Goal: Transaction & Acquisition: Purchase product/service

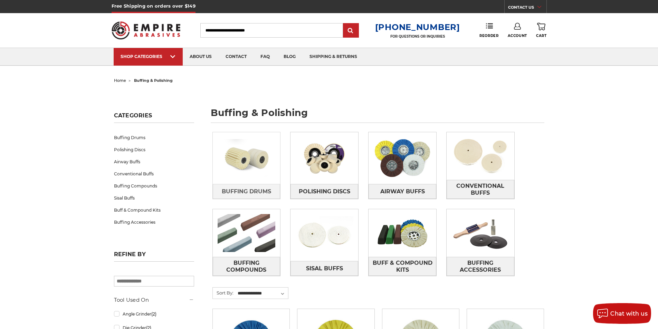
click at [254, 165] on img at bounding box center [247, 158] width 68 height 48
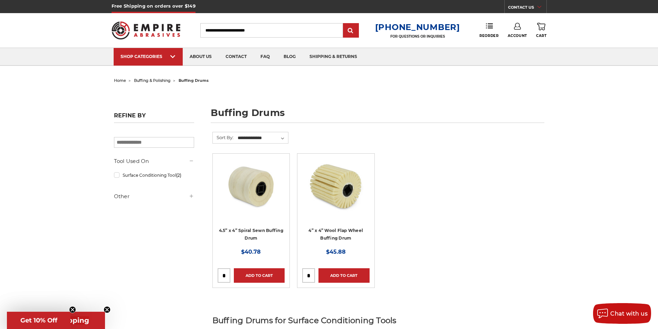
click at [161, 79] on span "buffing & polishing" at bounding box center [152, 80] width 37 height 5
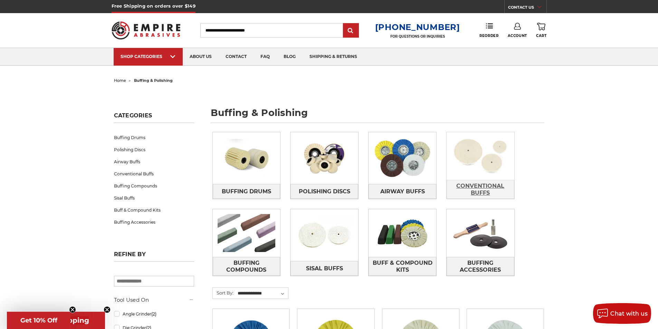
scroll to position [35, 0]
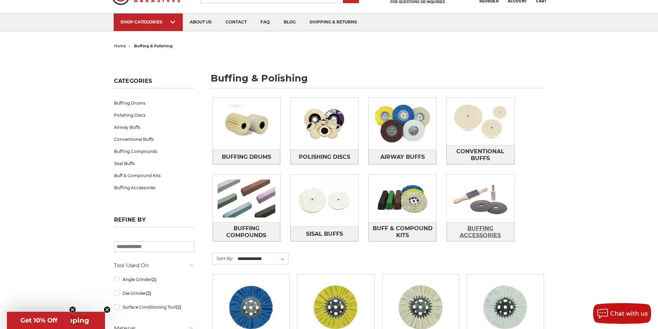
click at [490, 229] on span "Buffing Accessories" at bounding box center [480, 232] width 67 height 19
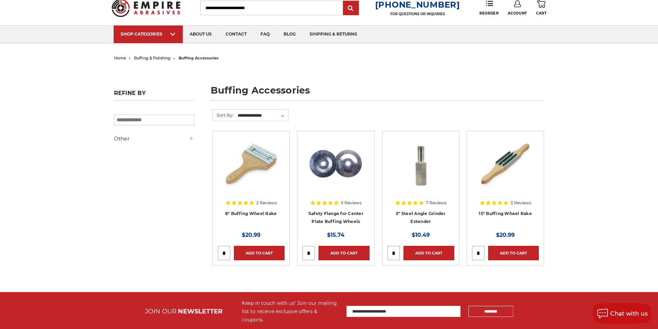
scroll to position [35, 0]
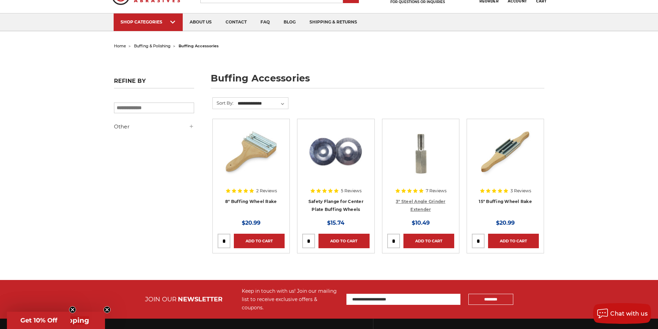
click at [417, 199] on link "3" Steel Angle Grinder Extender" at bounding box center [421, 205] width 50 height 13
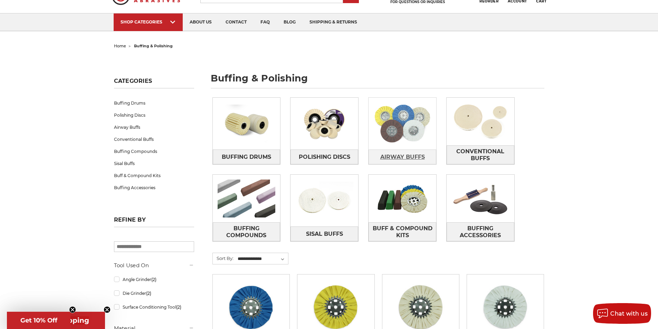
click at [402, 157] on span "Airway Buffs" at bounding box center [402, 157] width 45 height 12
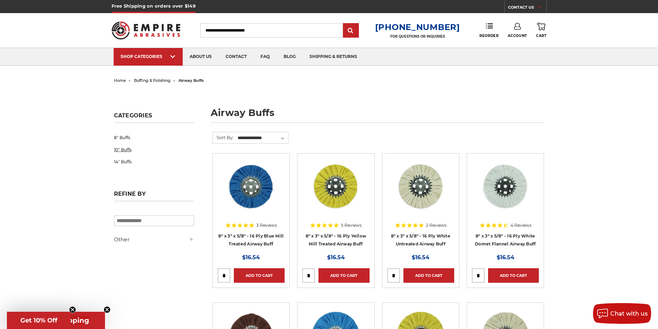
click at [124, 148] on link "10" Buffs" at bounding box center [154, 150] width 80 height 12
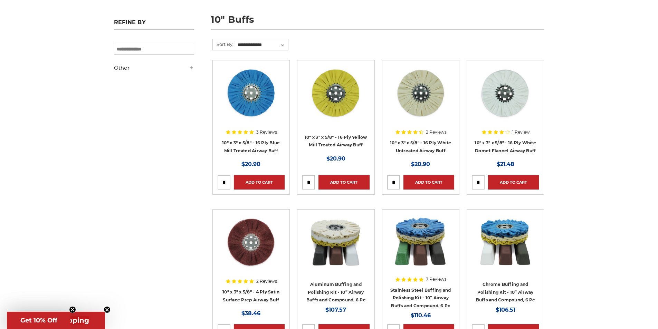
scroll to position [104, 0]
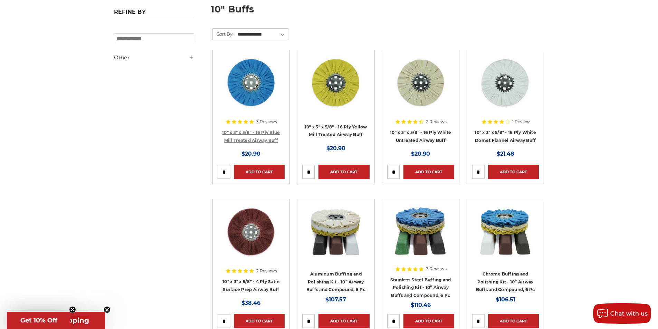
click at [253, 130] on link "10" x 3" x 5/8" - 16 Ply Blue Mill Treated Airway Buff" at bounding box center [251, 136] width 58 height 13
click at [335, 128] on link "10" x 3" x 5/8" - 16 Ply Yellow Mill Treated Airway Buff" at bounding box center [335, 130] width 62 height 13
click at [425, 133] on link "10" x 3" x 5/8" - 16 Ply White Untreated Airway Buff" at bounding box center [420, 136] width 61 height 13
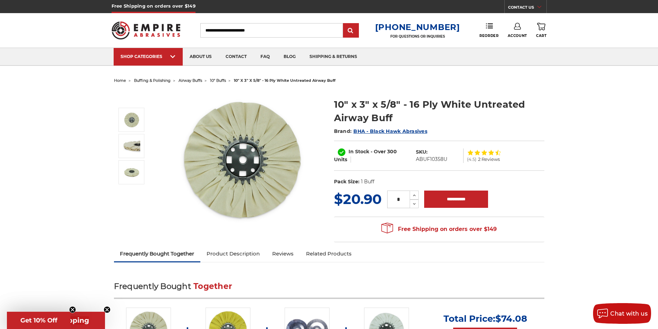
click at [152, 80] on span "buffing & polishing" at bounding box center [152, 80] width 37 height 5
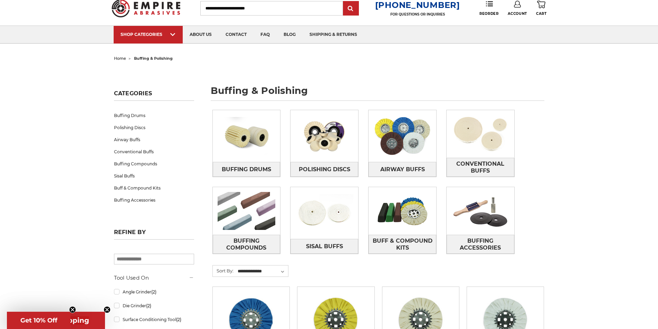
scroll to position [35, 0]
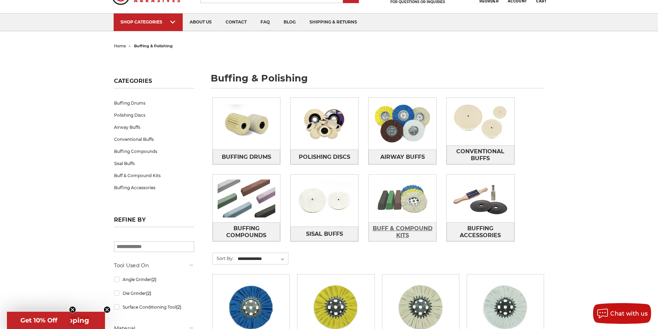
click at [408, 230] on span "Buff & Compound Kits" at bounding box center [402, 232] width 67 height 19
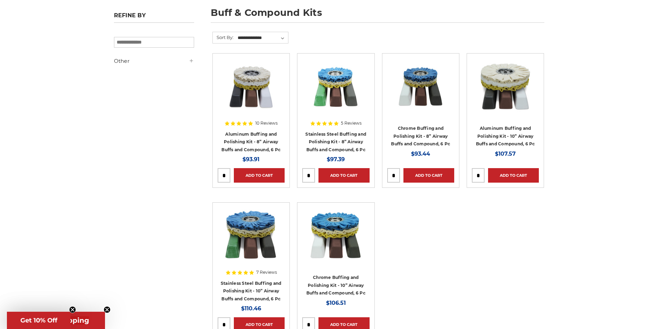
scroll to position [104, 0]
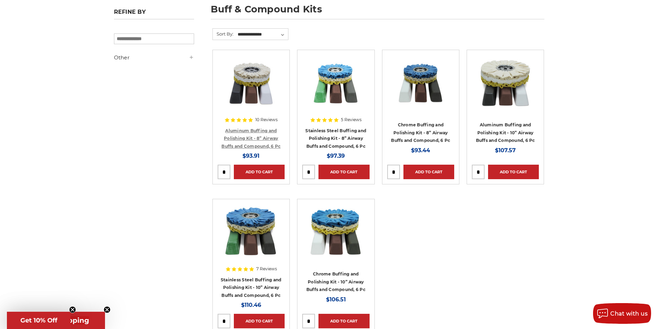
click at [253, 135] on link "Aluminum Buffing and Polishing Kit - 8” Airway Buffs and Compound, 6 Pc" at bounding box center [250, 138] width 59 height 21
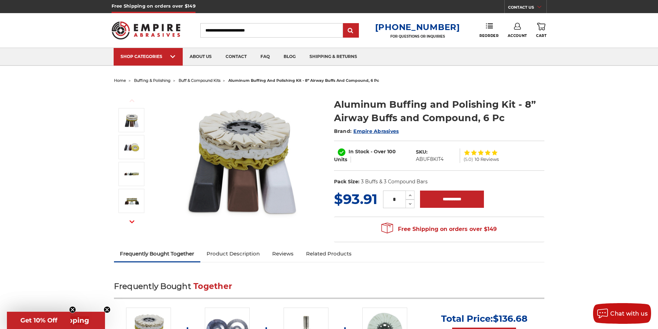
click at [153, 80] on span "buffing & polishing" at bounding box center [152, 80] width 37 height 5
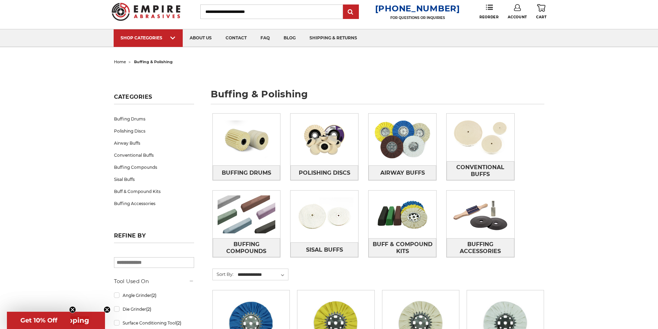
scroll to position [35, 0]
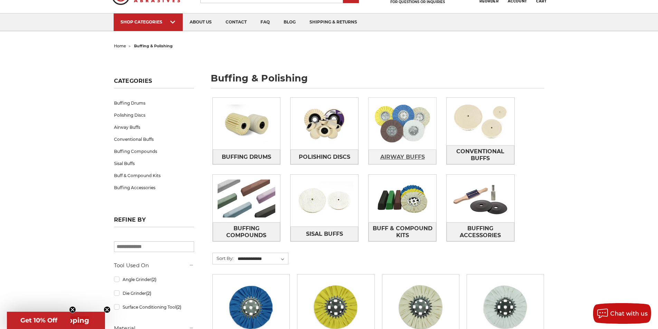
click at [391, 157] on span "Airway Buffs" at bounding box center [402, 157] width 45 height 12
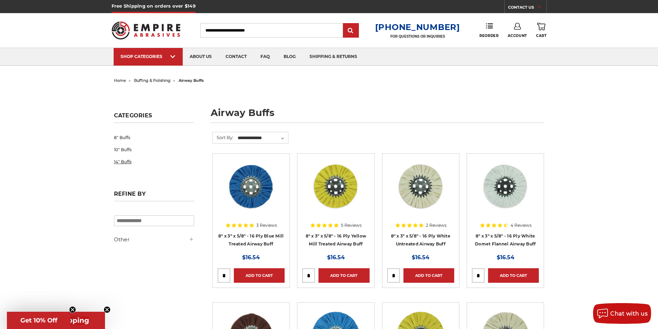
click at [129, 163] on link "14" Buffs" at bounding box center [154, 162] width 80 height 12
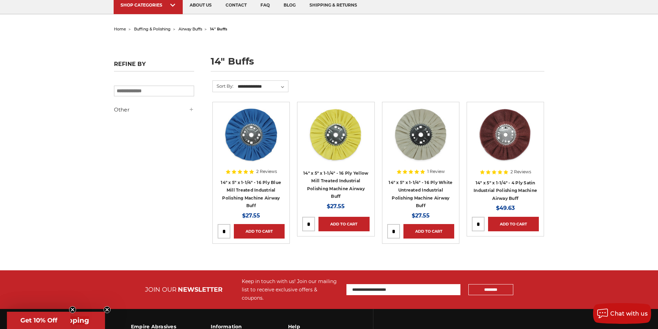
scroll to position [35, 0]
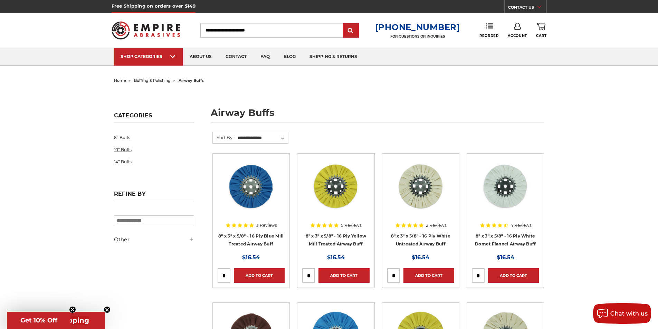
click at [127, 150] on link "10" Buffs" at bounding box center [154, 150] width 80 height 12
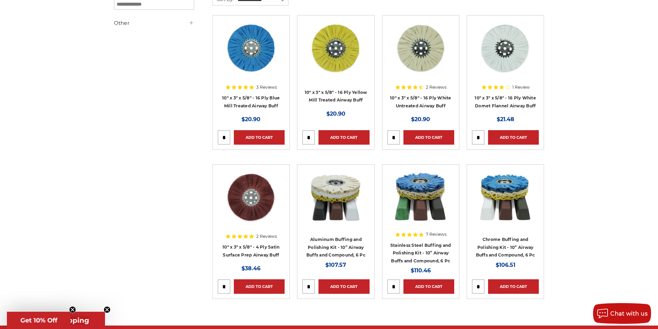
scroll to position [104, 0]
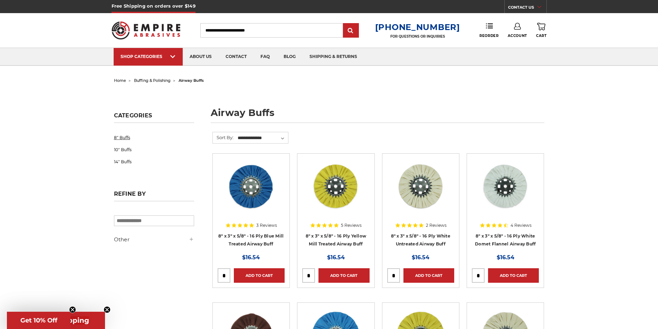
click at [124, 136] on link "8" Buffs" at bounding box center [154, 138] width 80 height 12
click at [126, 149] on link "10" Buffs" at bounding box center [154, 150] width 80 height 12
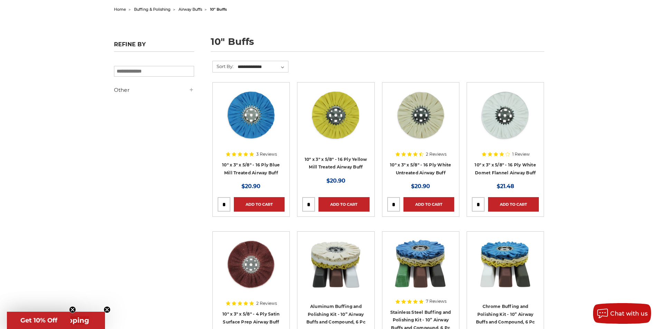
scroll to position [104, 0]
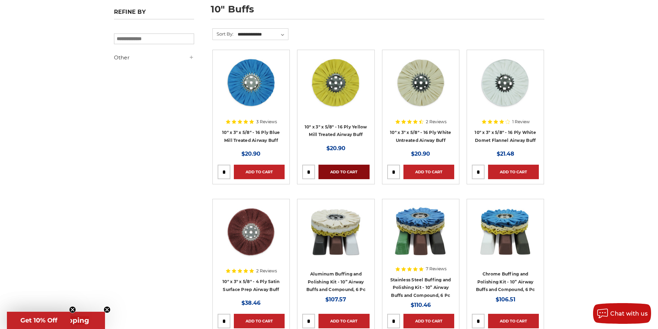
click at [346, 172] on link "Add to Cart" at bounding box center [343, 172] width 51 height 14
click at [424, 172] on link "Add to Cart" at bounding box center [428, 172] width 51 height 14
click at [510, 173] on link "Add to Cart" at bounding box center [513, 172] width 51 height 14
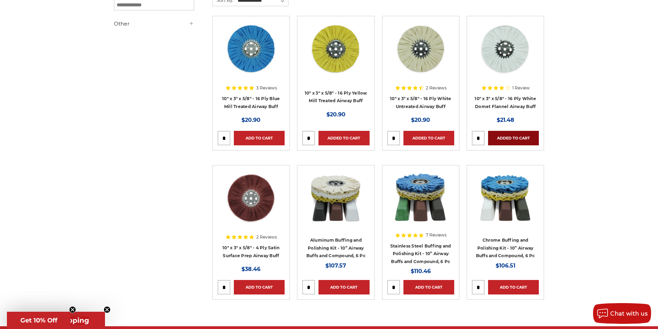
scroll to position [0, 0]
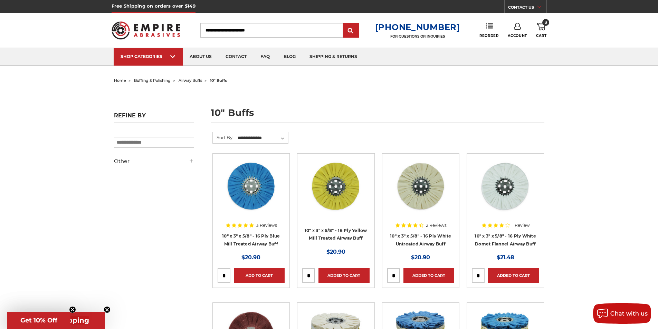
click at [121, 81] on span "home" at bounding box center [120, 80] width 12 height 5
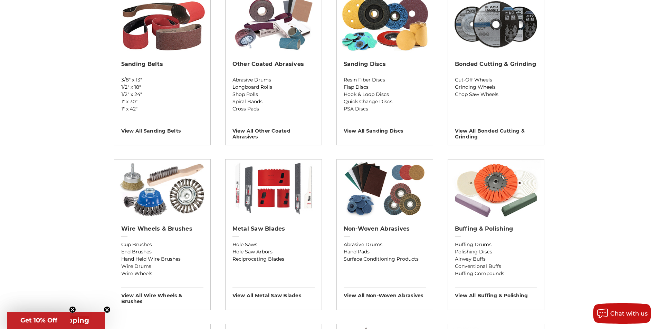
scroll to position [311, 0]
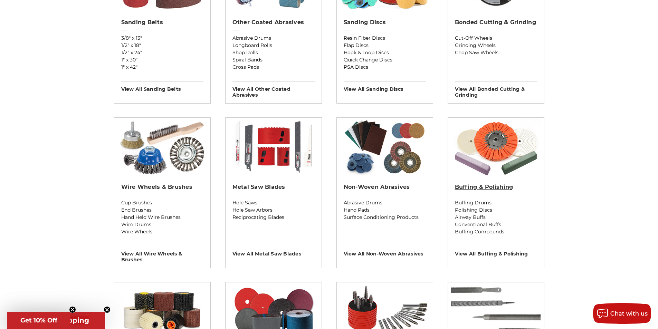
click at [491, 186] on h2 "Buffing & Polishing" at bounding box center [496, 187] width 82 height 7
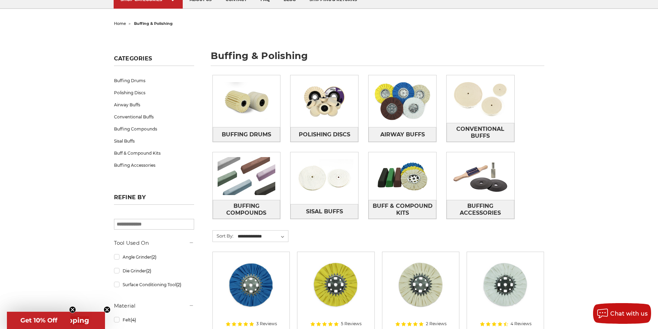
scroll to position [69, 0]
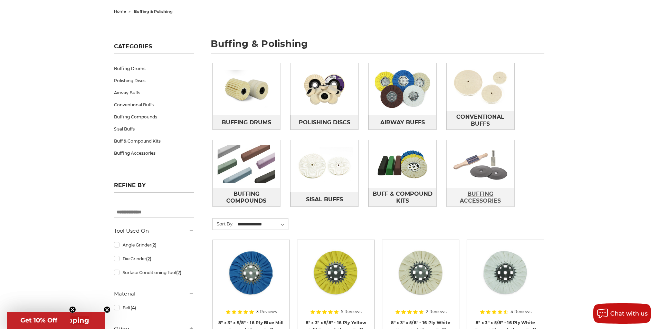
click at [486, 199] on span "Buffing Accessories" at bounding box center [480, 197] width 67 height 19
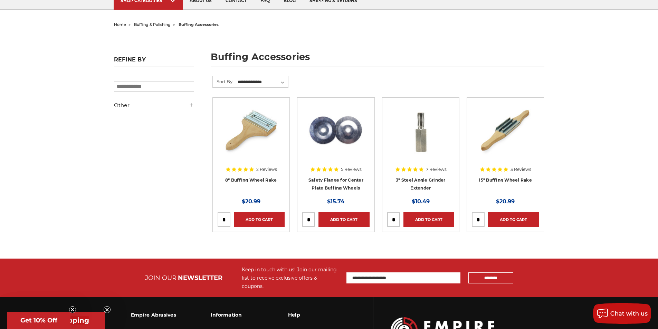
scroll to position [69, 0]
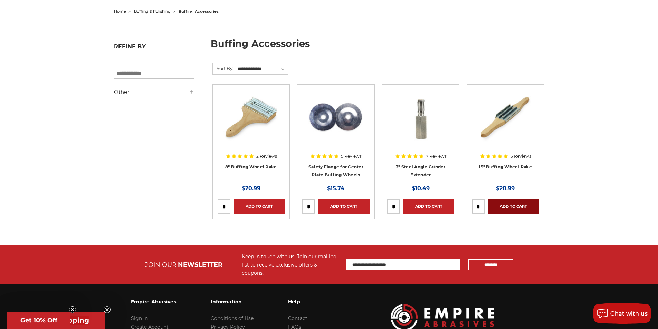
click at [517, 207] on link "Add to Cart" at bounding box center [513, 206] width 51 height 14
click at [345, 205] on link "Add to Cart" at bounding box center [343, 206] width 51 height 14
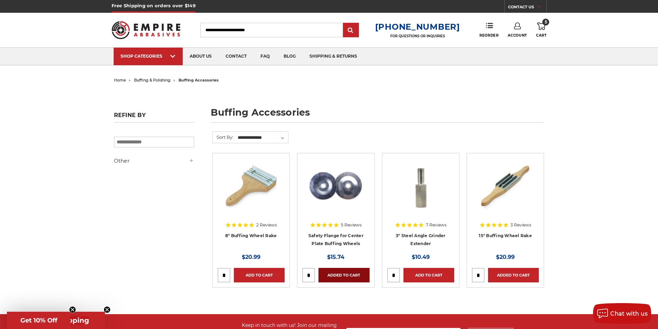
scroll to position [0, 0]
click at [122, 79] on span "home" at bounding box center [120, 80] width 12 height 5
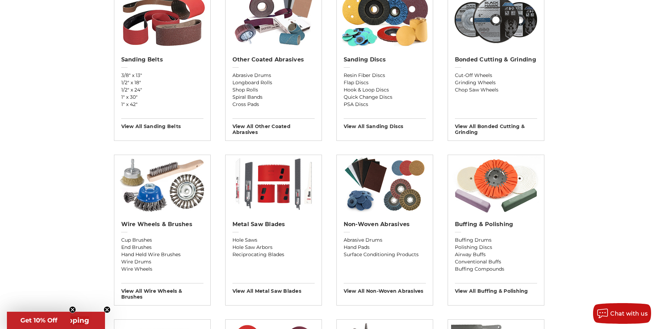
scroll to position [276, 0]
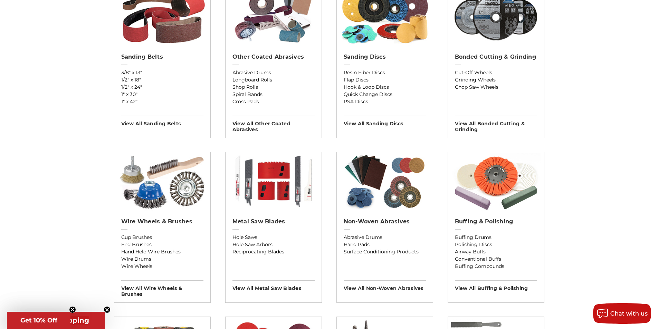
click at [160, 221] on h2 "Wire Wheels & Brushes" at bounding box center [162, 221] width 82 height 7
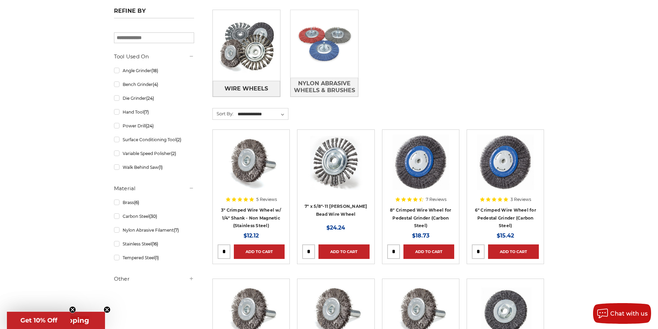
scroll to position [207, 0]
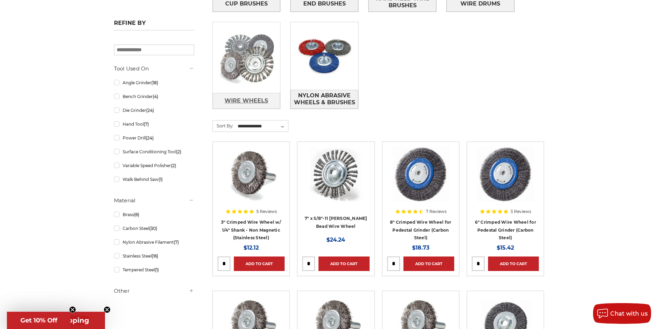
click at [240, 100] on span "Wire Wheels" at bounding box center [245, 101] width 43 height 12
